Goal: Use online tool/utility: Utilize a website feature to perform a specific function

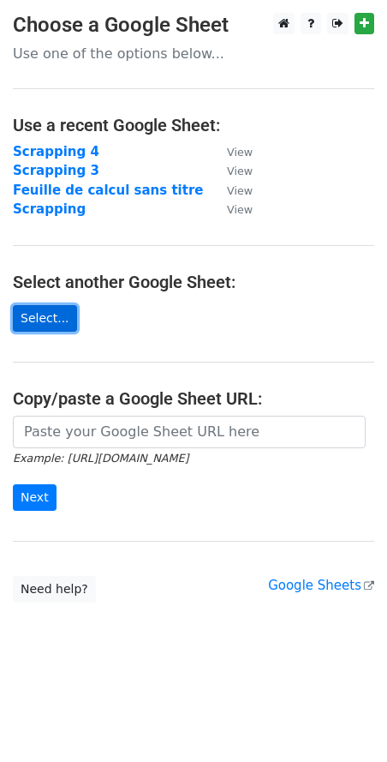
click at [48, 316] on link "Select..." at bounding box center [45, 318] width 64 height 27
click at [49, 327] on link "Select..." at bounding box center [45, 318] width 64 height 27
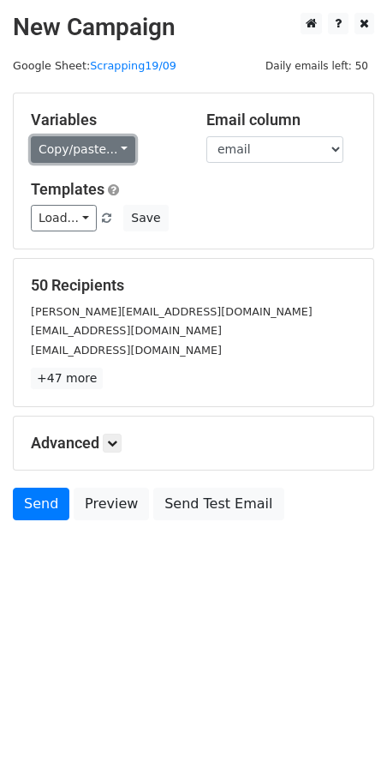
click at [101, 149] on link "Copy/paste..." at bounding box center [83, 149] width 105 height 27
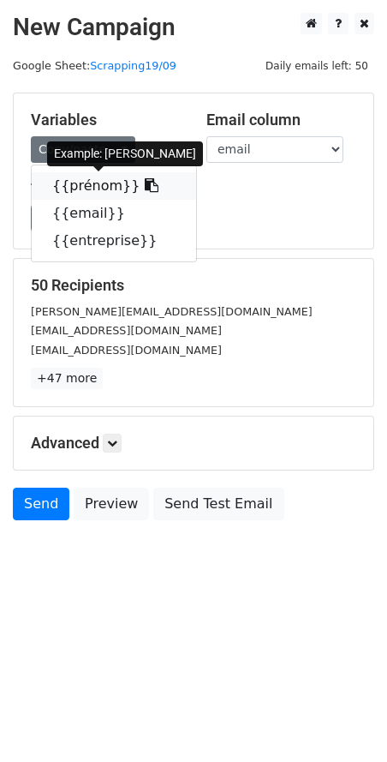
click at [145, 187] on icon at bounding box center [152, 185] width 14 height 14
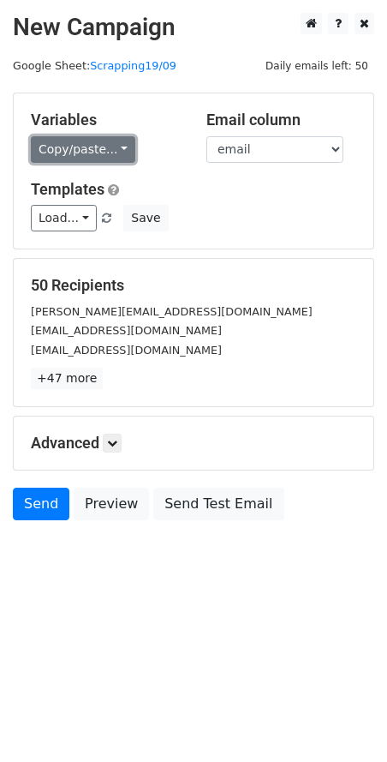
click at [98, 155] on link "Copy/paste..." at bounding box center [83, 149] width 105 height 27
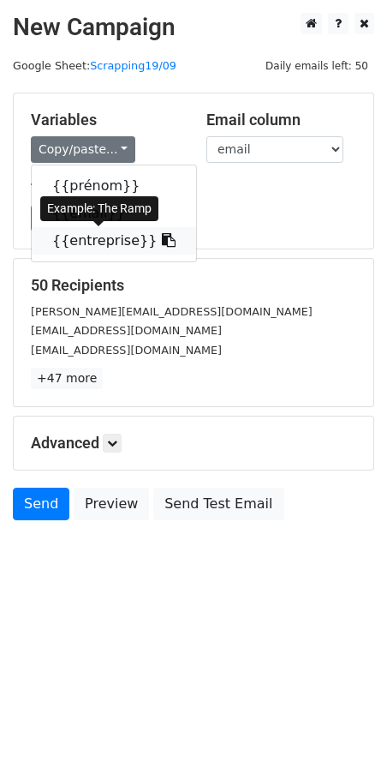
click at [94, 249] on link "{{entreprise}}" at bounding box center [114, 240] width 164 height 27
